Goal: Task Accomplishment & Management: Manage account settings

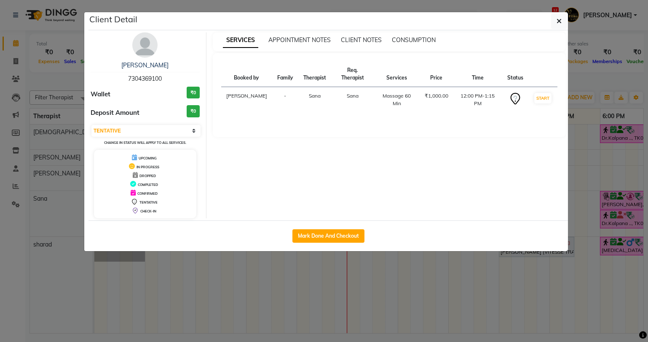
select select "7"
click at [560, 21] on icon "button" at bounding box center [558, 21] width 5 height 7
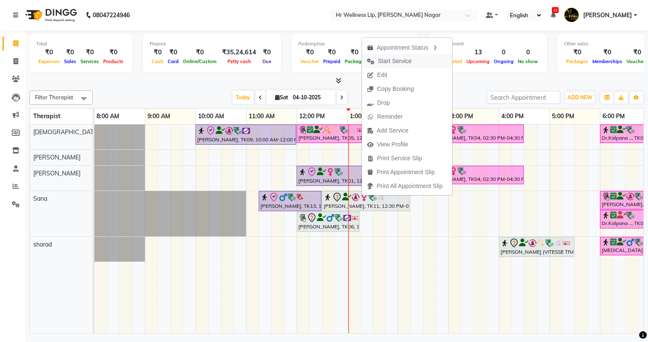
click at [398, 60] on span "Start Service" at bounding box center [395, 61] width 34 height 9
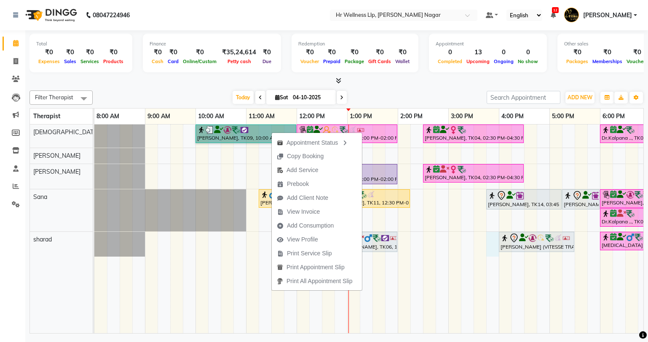
click at [491, 251] on div "[PERSON_NAME], TK09, 10:00 AM-12:00 PM, Massage 90 Min Pooja [PERSON_NAME]., TK…" at bounding box center [422, 229] width 657 height 209
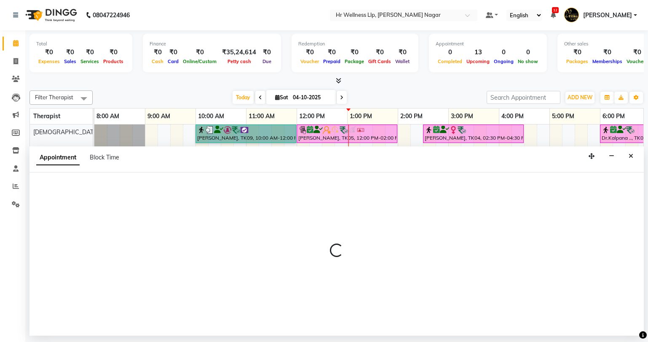
select select "86679"
select select "tentative"
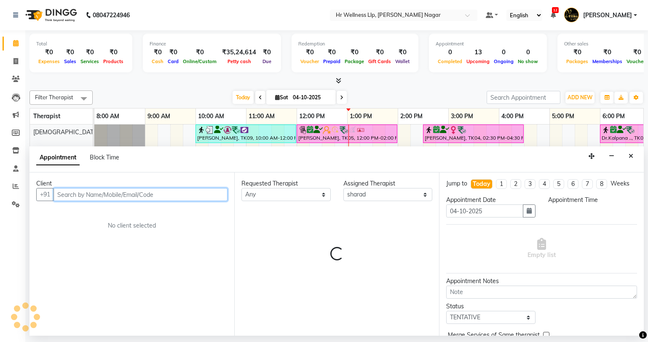
select select "945"
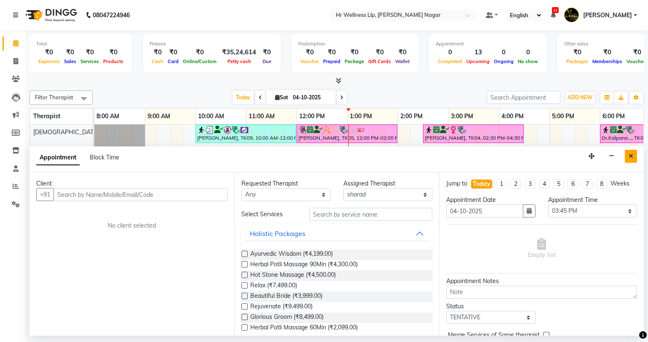
click at [632, 153] on icon "Close" at bounding box center [631, 156] width 5 height 6
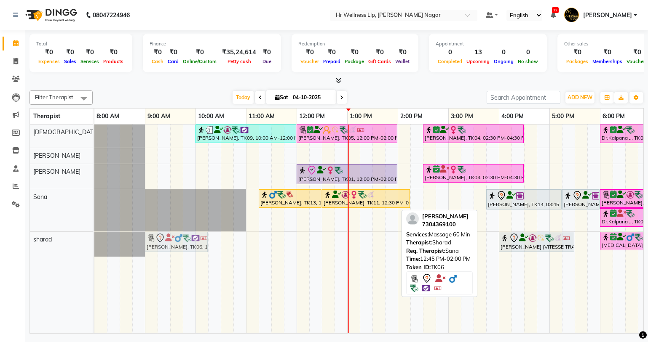
drag, startPoint x: 376, startPoint y: 242, endPoint x: 188, endPoint y: 241, distance: 187.9
click at [94, 241] on div "[PERSON_NAME], TK06, 12:45 PM-02:00 PM, Massage 60 Min [PERSON_NAME] (VITESSE T…" at bounding box center [94, 244] width 0 height 25
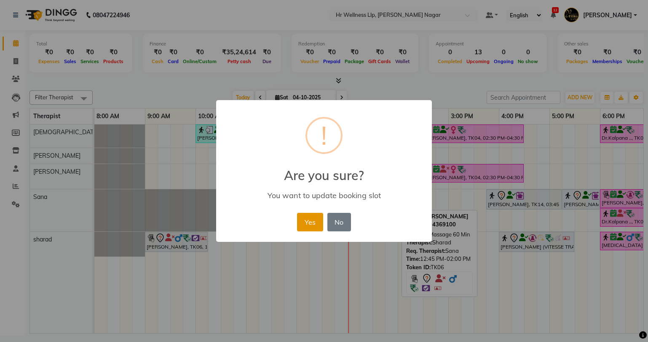
click at [311, 219] on button "Yes" at bounding box center [310, 222] width 26 height 19
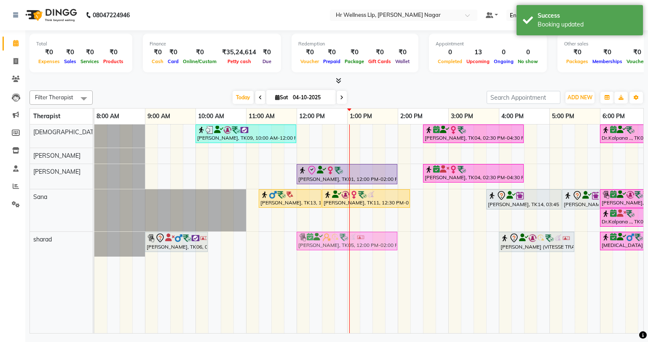
drag, startPoint x: 350, startPoint y: 134, endPoint x: 355, endPoint y: 252, distance: 118.9
click at [355, 252] on div "[PERSON_NAME], TK09, 10:00 AM-12:00 PM, Massage 90 Min Pooja [PERSON_NAME]., TK…" at bounding box center [422, 229] width 657 height 209
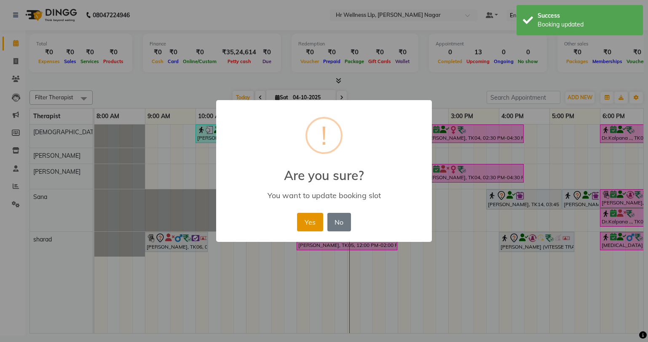
click at [310, 223] on button "Yes" at bounding box center [310, 222] width 26 height 19
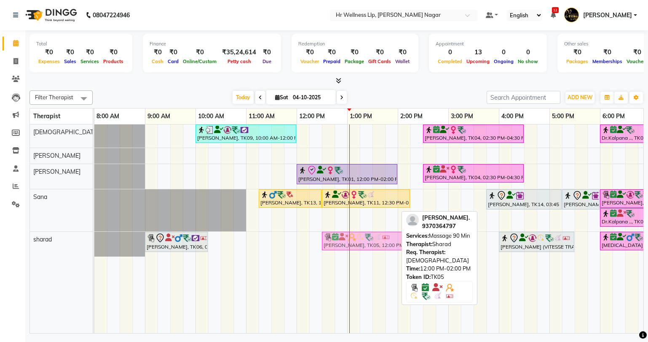
drag, startPoint x: 320, startPoint y: 240, endPoint x: 349, endPoint y: 254, distance: 32.2
click at [349, 254] on div "[PERSON_NAME], TK09, 10:00 AM-12:00 PM, Massage 90 Min [PERSON_NAME], TK04, 02:…" at bounding box center [422, 229] width 657 height 209
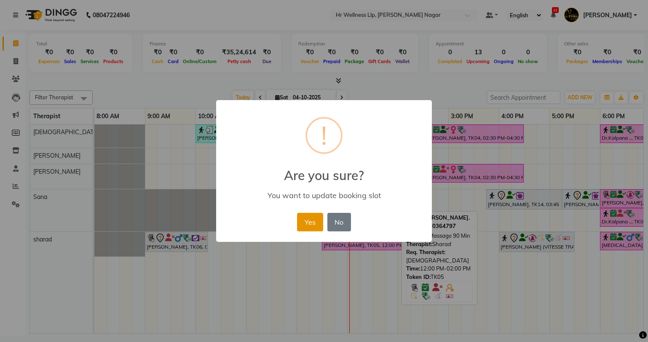
click at [308, 222] on button "Yes" at bounding box center [310, 222] width 26 height 19
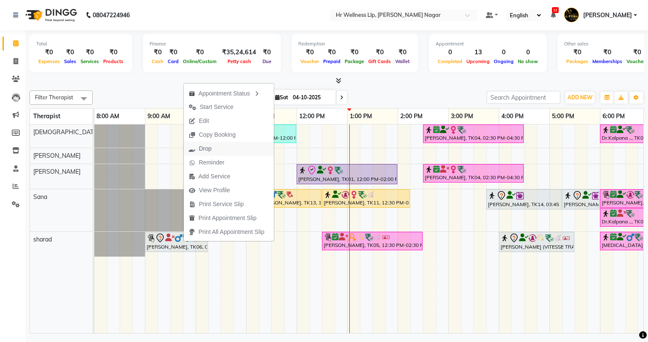
click at [214, 149] on span "Drop" at bounding box center [200, 149] width 33 height 14
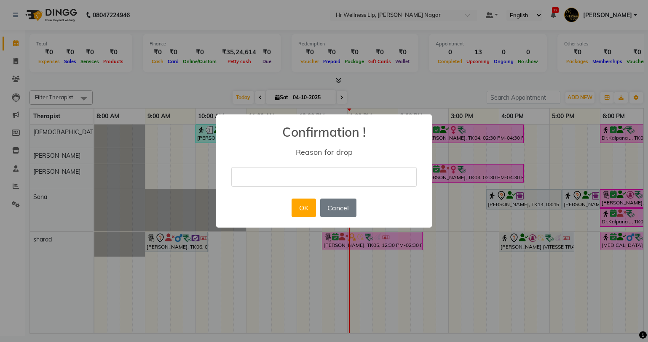
click at [305, 179] on input "text" at bounding box center [323, 177] width 185 height 20
click at [291, 179] on input "text" at bounding box center [323, 177] width 185 height 20
click at [303, 208] on button "OK" at bounding box center [304, 208] width 24 height 19
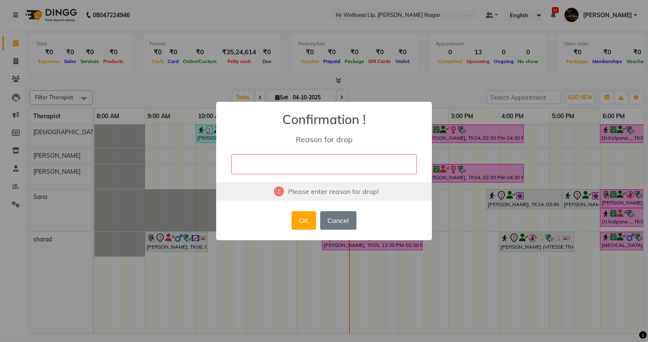
click at [300, 170] on input "text" at bounding box center [323, 165] width 185 height 20
click at [337, 218] on button "Cancel" at bounding box center [338, 220] width 36 height 19
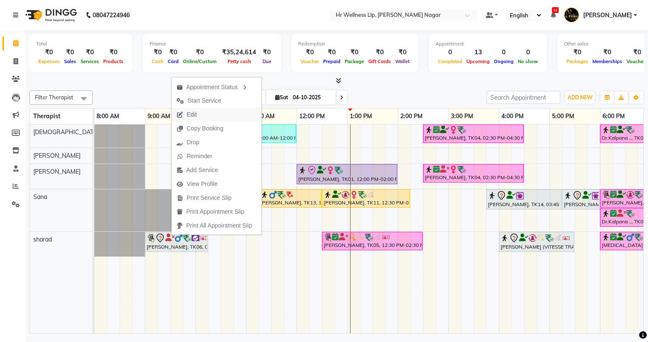
click at [205, 115] on button "Edit" at bounding box center [216, 115] width 90 height 14
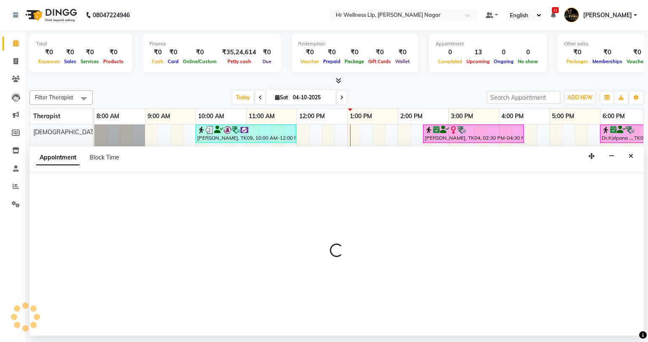
select select "tentative"
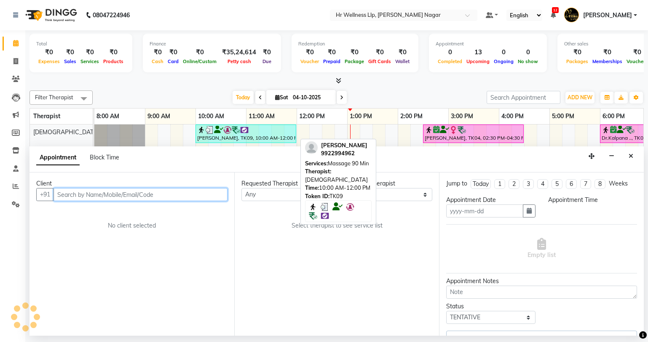
type input "04-10-2025"
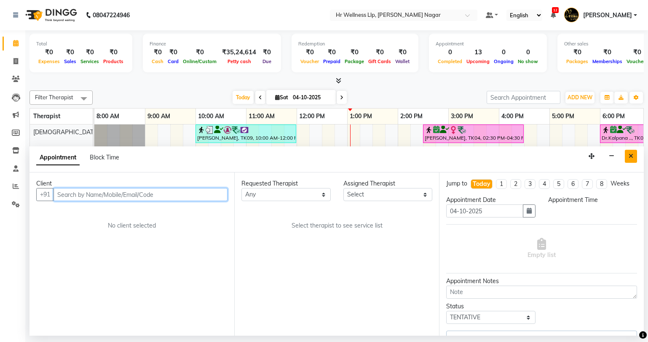
select select "19731"
select select "86679"
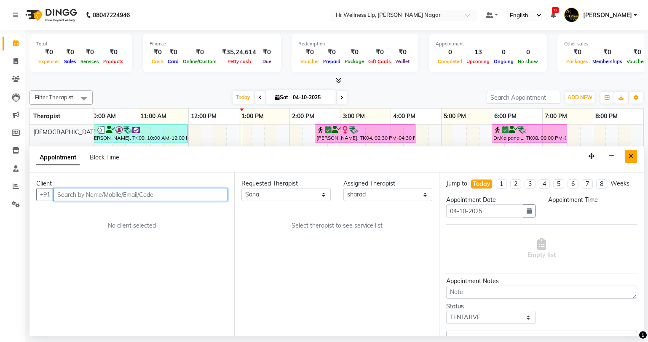
select select "540"
select select "1865"
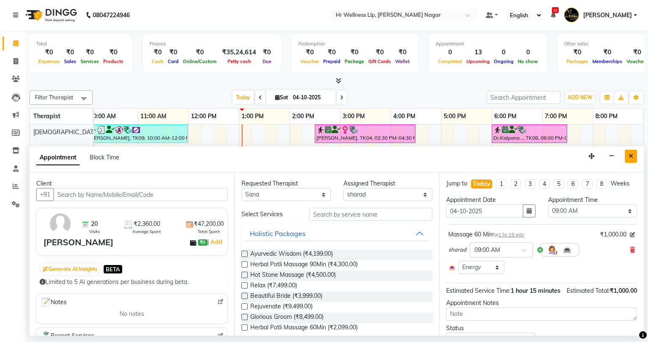
click at [629, 156] on icon "Close" at bounding box center [631, 156] width 5 height 6
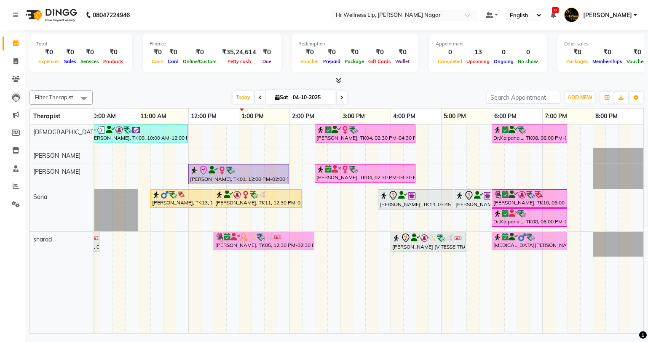
scroll to position [0, 0]
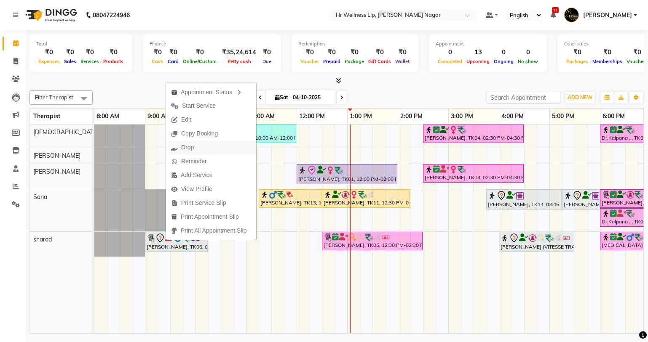
click at [193, 149] on span "Drop" at bounding box center [187, 147] width 13 height 9
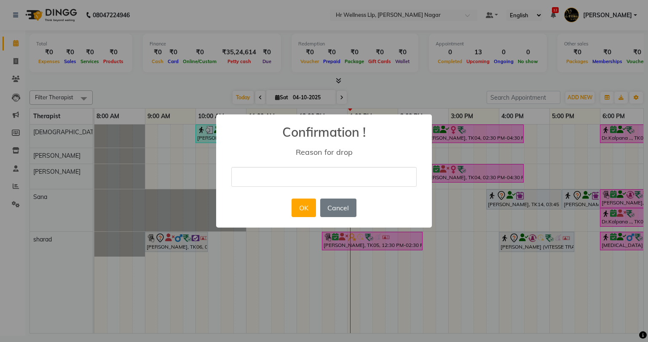
click at [248, 175] on input "text" at bounding box center [323, 177] width 185 height 20
type input "next week"
click at [308, 214] on button "OK" at bounding box center [304, 208] width 24 height 19
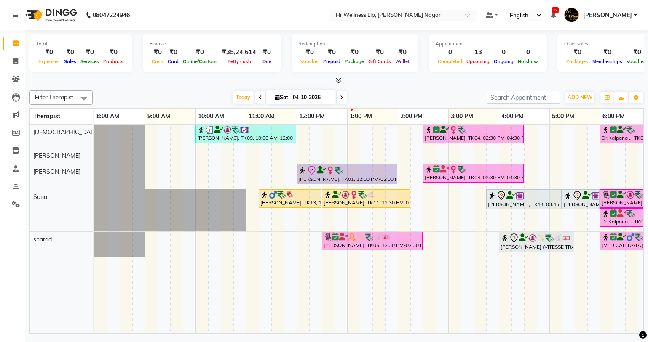
click at [341, 95] on icon at bounding box center [341, 97] width 3 height 5
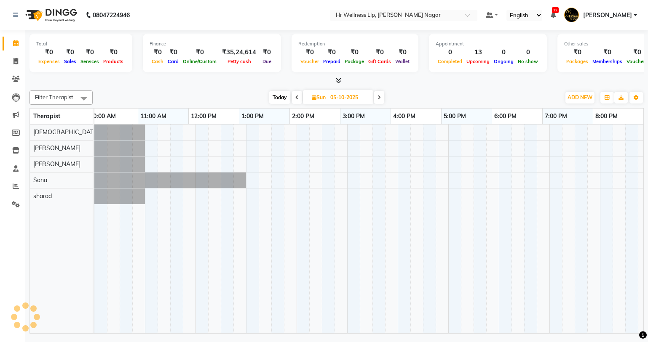
scroll to position [0, 108]
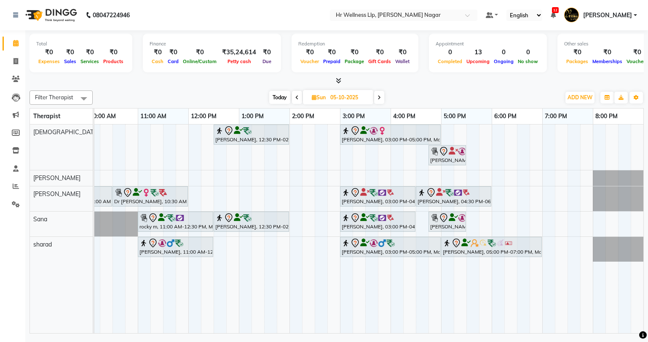
click at [380, 97] on icon at bounding box center [378, 97] width 3 height 5
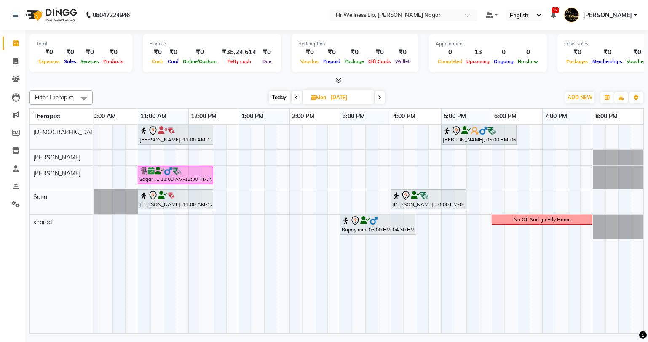
click at [281, 94] on span "Today" at bounding box center [279, 97] width 21 height 13
type input "04-10-2025"
